Goal: Task Accomplishment & Management: Use online tool/utility

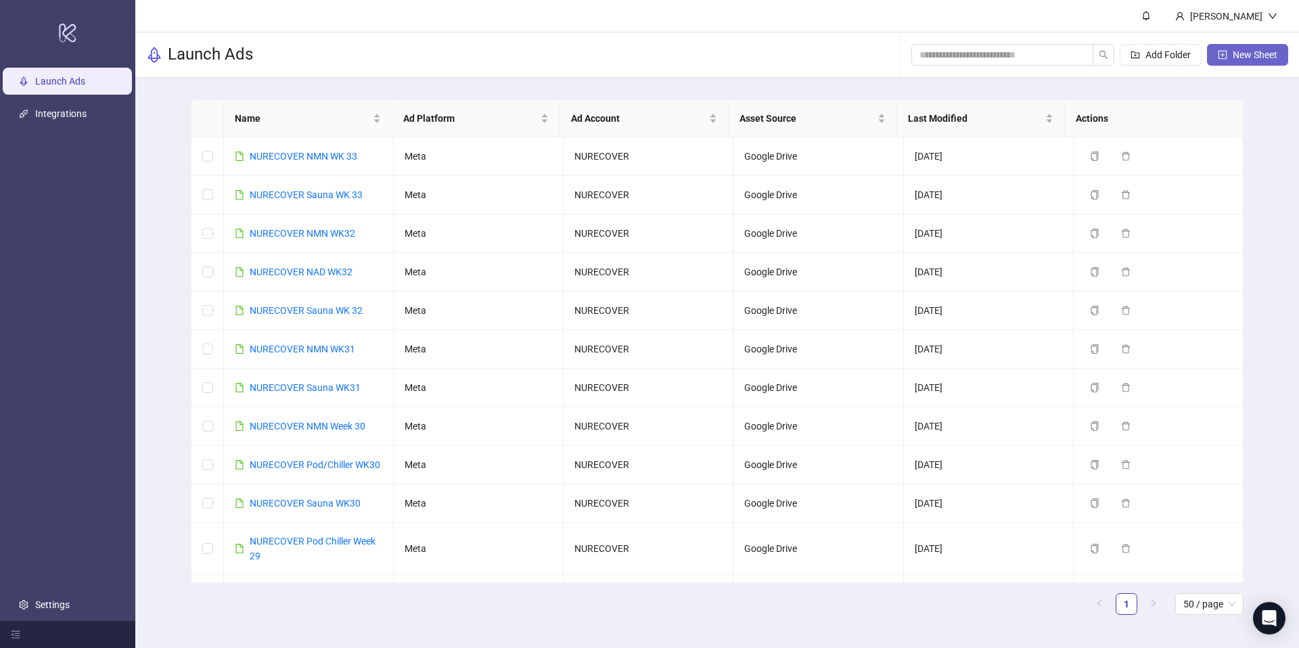
click at [1250, 51] on span "New Sheet" at bounding box center [1255, 54] width 45 height 11
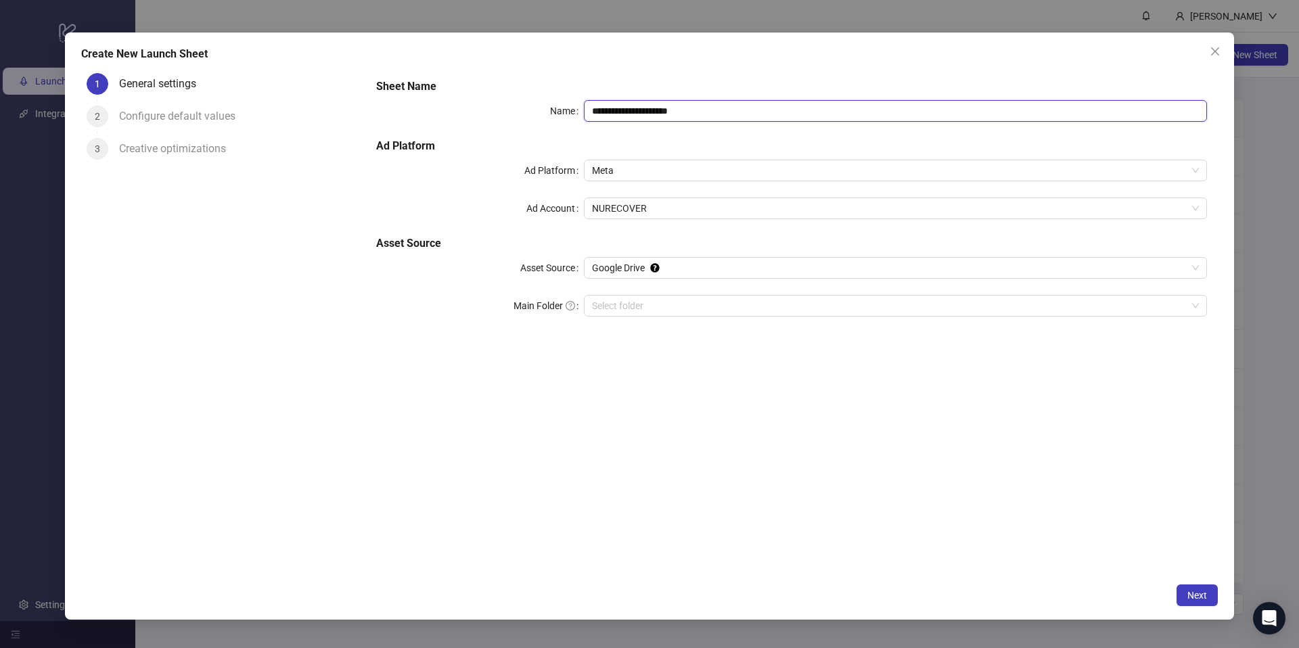
drag, startPoint x: 736, startPoint y: 108, endPoint x: 649, endPoint y: 115, distance: 87.6
click at [649, 115] on input "**********" at bounding box center [895, 111] width 623 height 22
click at [677, 170] on span "Meta" at bounding box center [895, 170] width 607 height 20
type input "**********"
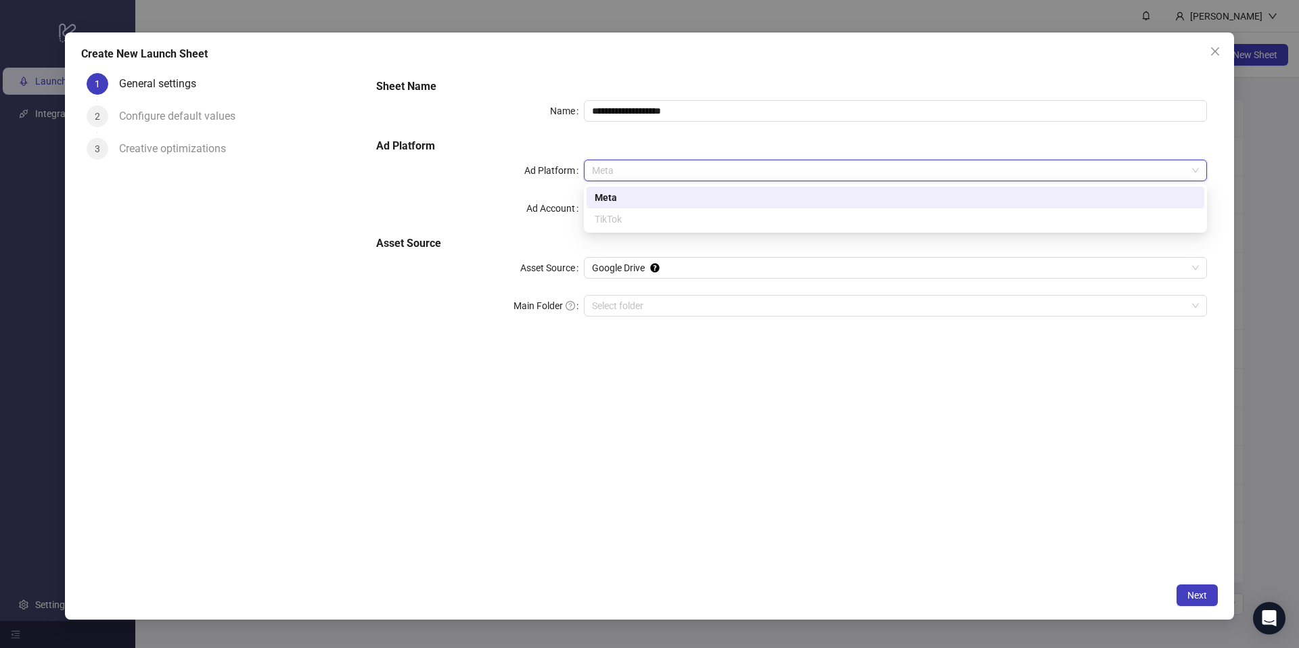
click at [519, 198] on div "Ad Account" at bounding box center [480, 209] width 208 height 22
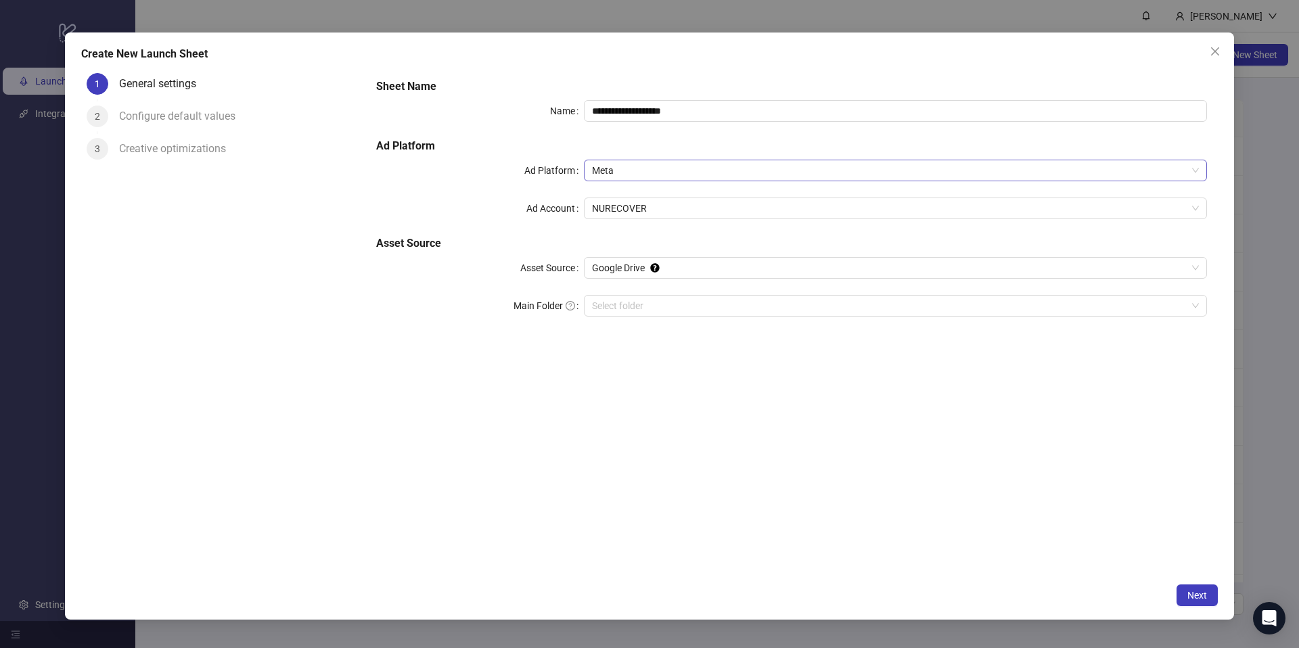
click at [646, 180] on div "Meta" at bounding box center [895, 171] width 623 height 22
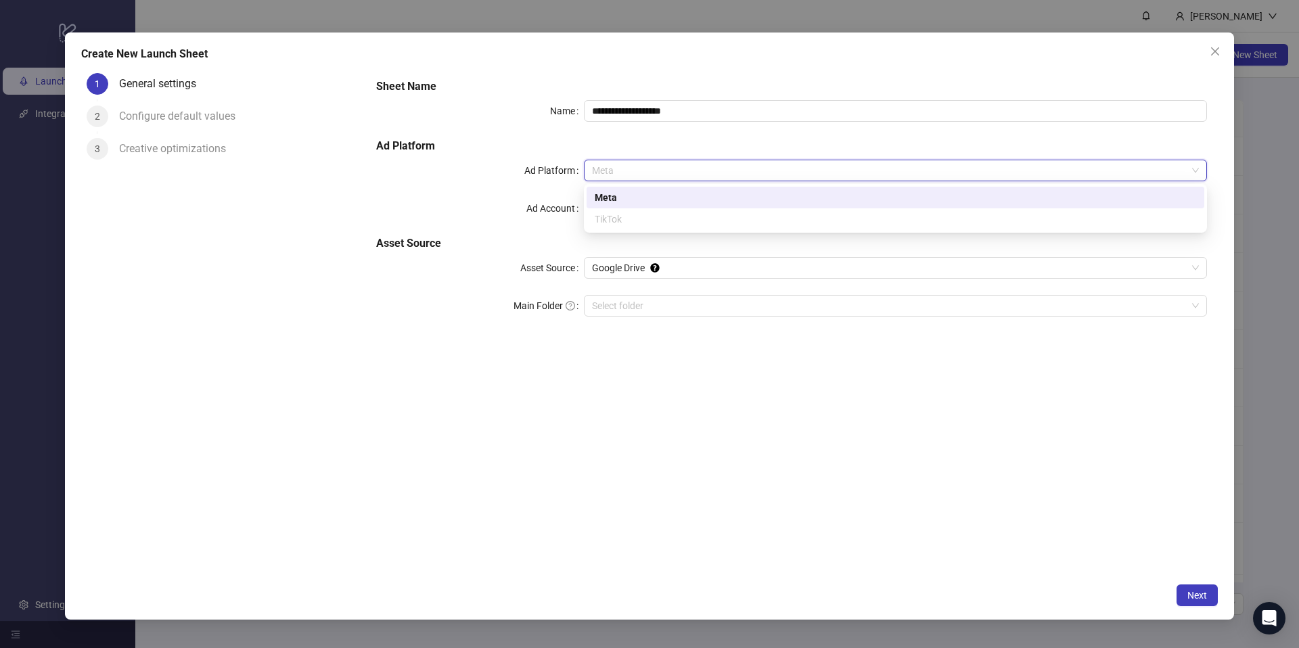
click at [548, 200] on label "Ad Account" at bounding box center [555, 209] width 58 height 22
click at [592, 200] on input "Ad Account" at bounding box center [889, 208] width 595 height 20
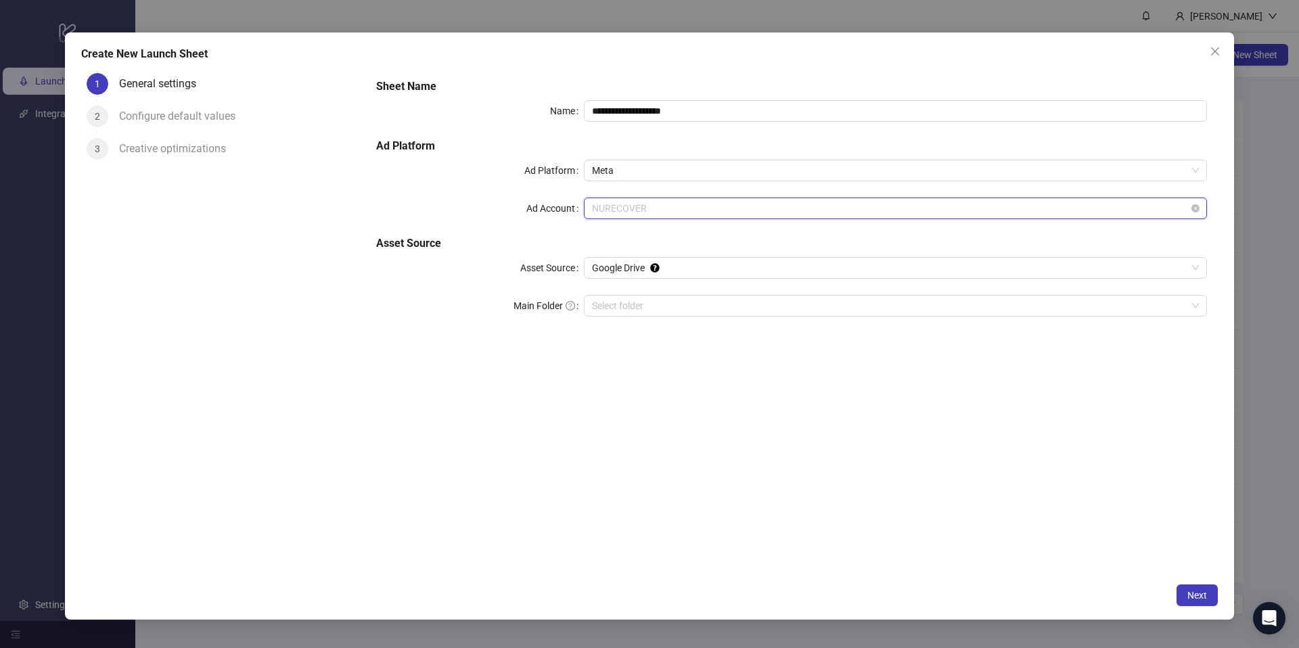
click at [640, 207] on span "NURECOVER" at bounding box center [895, 208] width 607 height 20
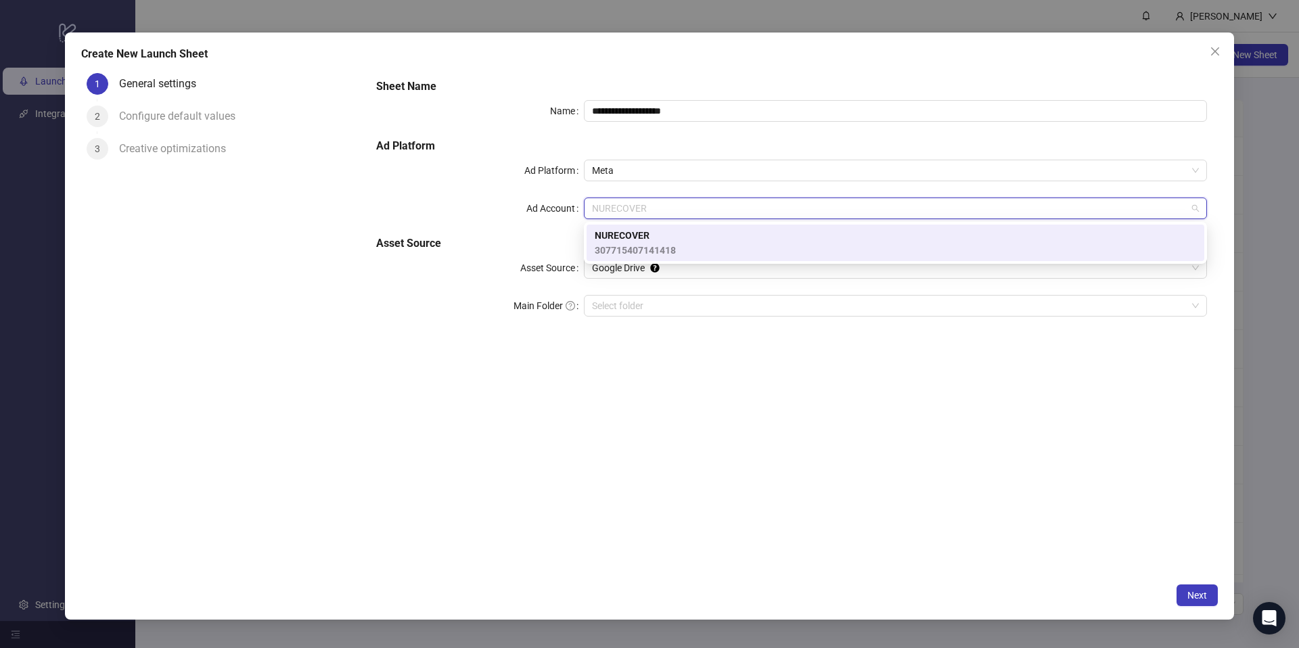
click at [540, 242] on h5 "Asset Source" at bounding box center [791, 243] width 831 height 16
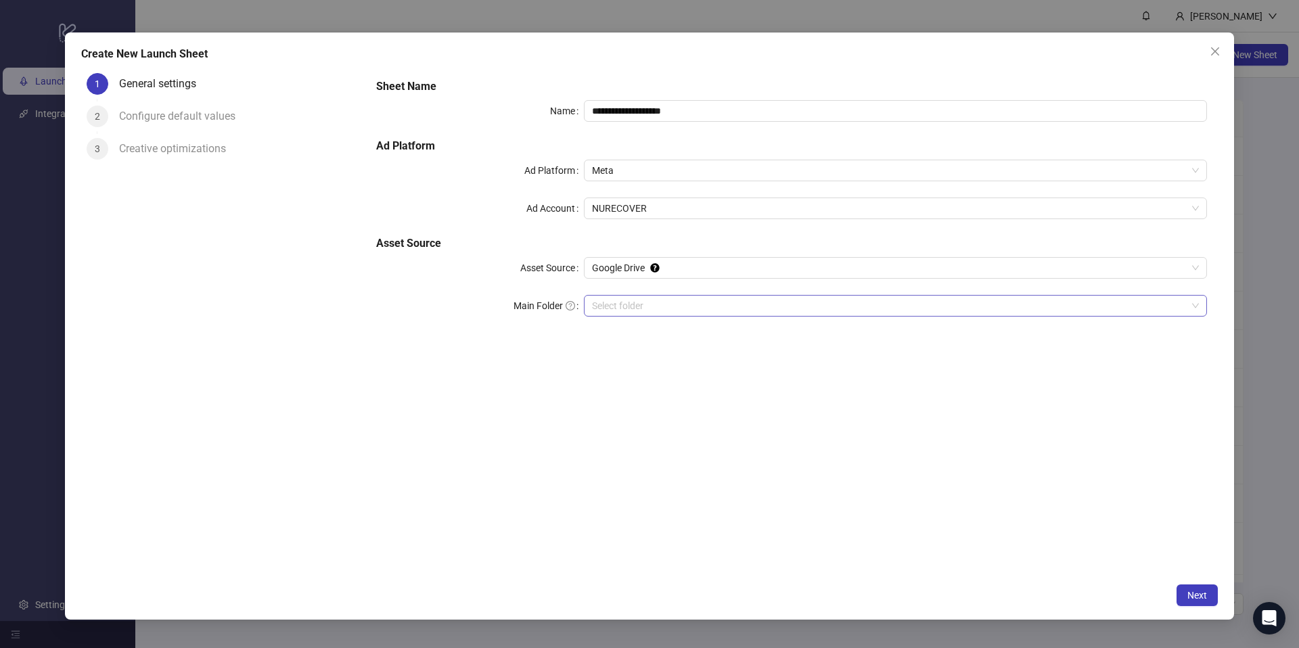
click at [652, 304] on input "Main Folder" at bounding box center [889, 306] width 595 height 20
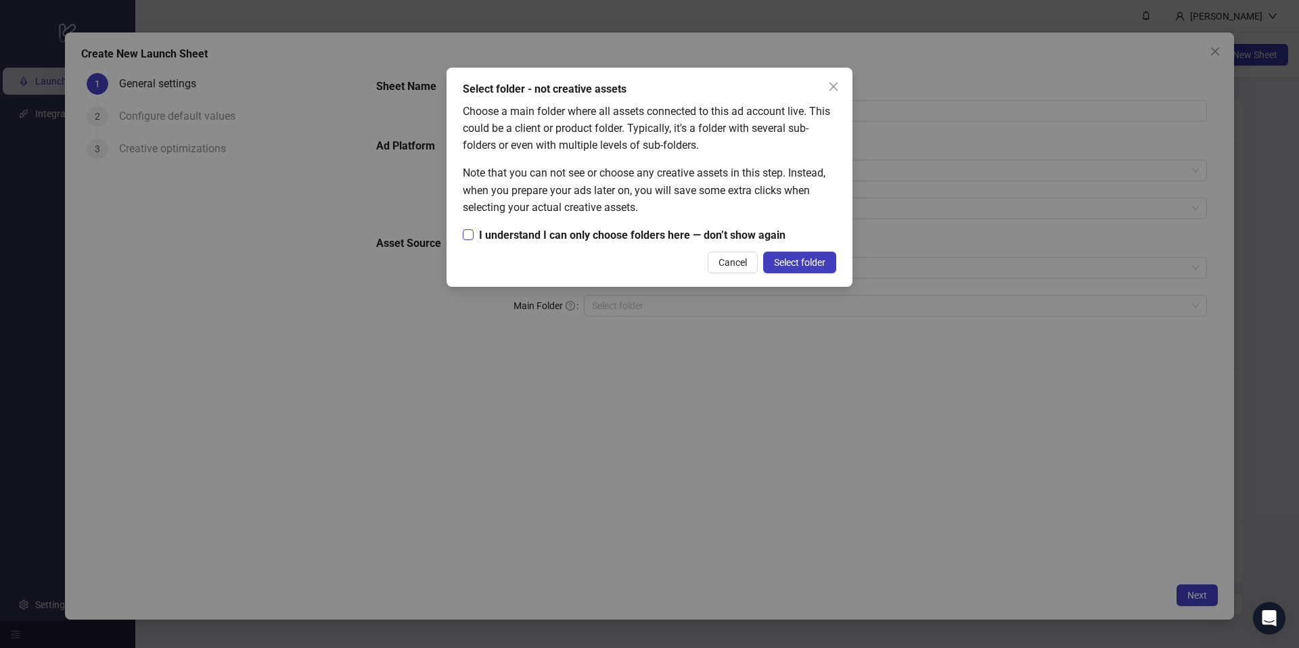
click at [625, 234] on span "I understand I can only choose folders here — don’t show again" at bounding box center [632, 235] width 317 height 17
click at [793, 267] on span "Select folder" at bounding box center [799, 262] width 51 height 11
